Goal: Task Accomplishment & Management: Use online tool/utility

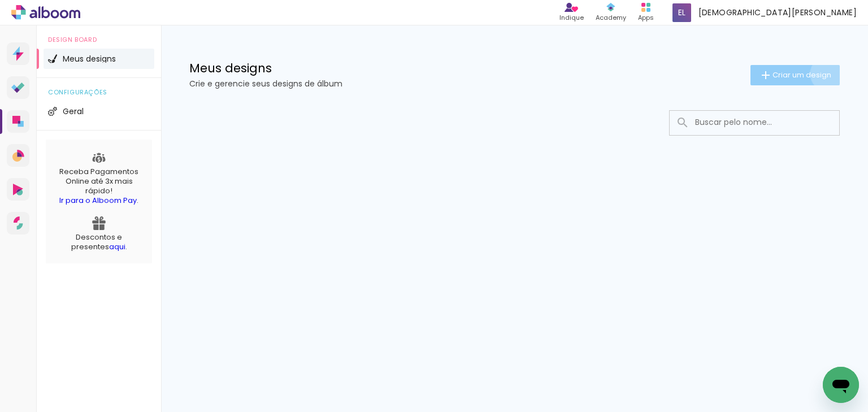
click at [826, 73] on span "Criar um design" at bounding box center [801, 74] width 59 height 7
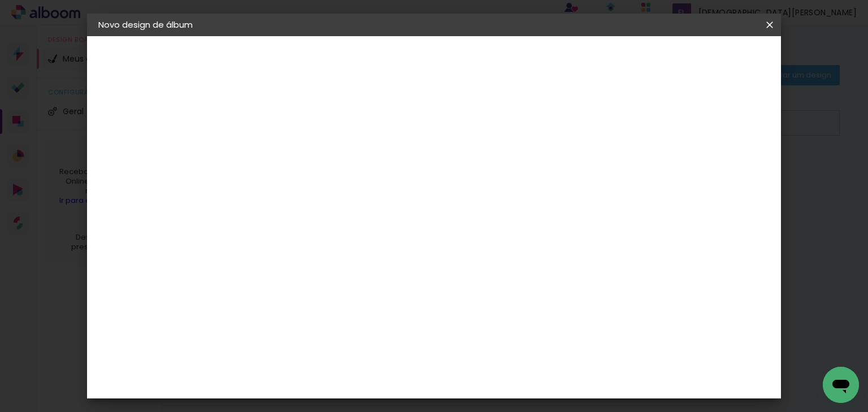
click at [283, 148] on input at bounding box center [283, 152] width 0 height 18
type input "17439"
type paper-input "17439"
click at [0, 0] on slot "Avançar" at bounding box center [0, 0] width 0 height 0
click at [464, 163] on paper-item "Tamanho Livre" at bounding box center [414, 171] width 101 height 25
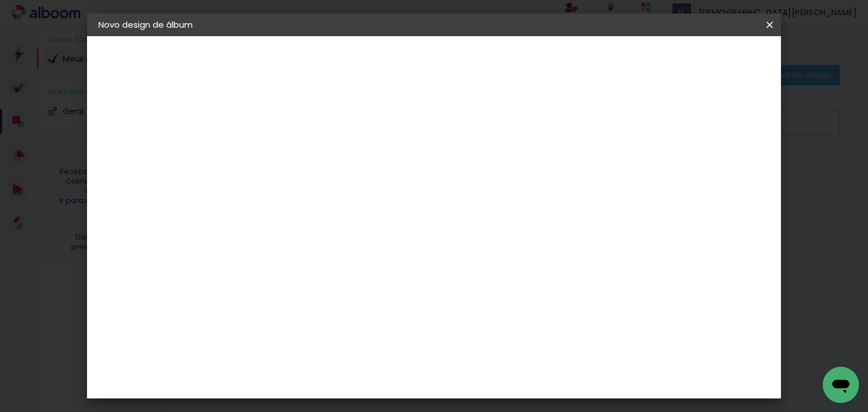
click at [464, 54] on paper-button "Avançar" at bounding box center [435, 59] width 55 height 19
drag, startPoint x: 250, startPoint y: 310, endPoint x: 274, endPoint y: 333, distance: 32.8
click at [274, 333] on div "cm" at bounding box center [253, 312] width 55 height 202
type input "22"
type paper-input "22"
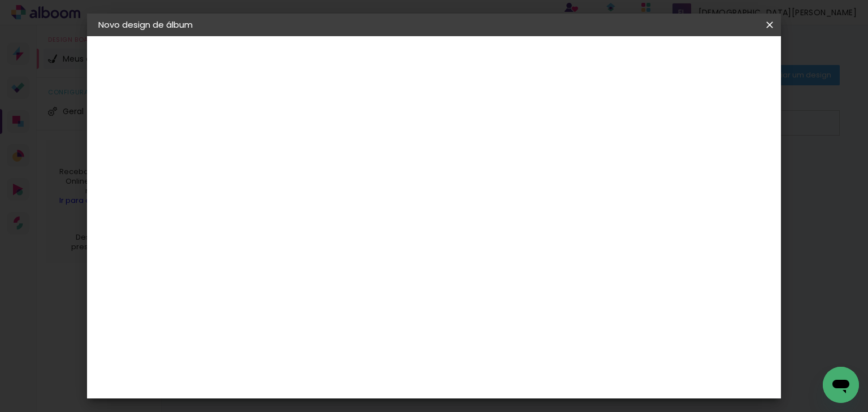
click at [644, 129] on div at bounding box center [639, 130] width 10 height 10
type paper-checkbox "on"
click at [700, 64] on span "Iniciar design" at bounding box center [674, 60] width 51 height 8
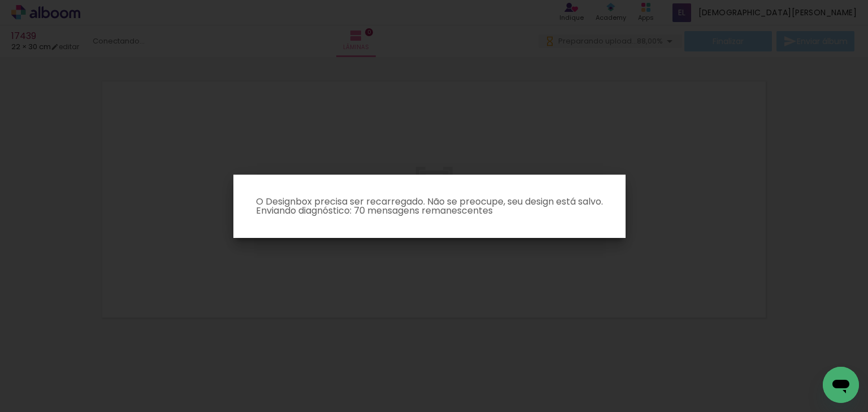
click at [466, 212] on p "O Designbox precisa ser recarregado. Não se preocupe, seu design está salvo. En…" at bounding box center [429, 206] width 374 height 18
click at [813, 191] on iron-overlay-backdrop at bounding box center [434, 206] width 868 height 412
click at [800, 151] on iron-overlay-backdrop at bounding box center [434, 206] width 868 height 412
click at [407, 197] on p "O Designbox precisa ser recarregado. Não se preocupe, seu design está salvo. En…" at bounding box center [429, 206] width 374 height 18
